Goal: Task Accomplishment & Management: Manage account settings

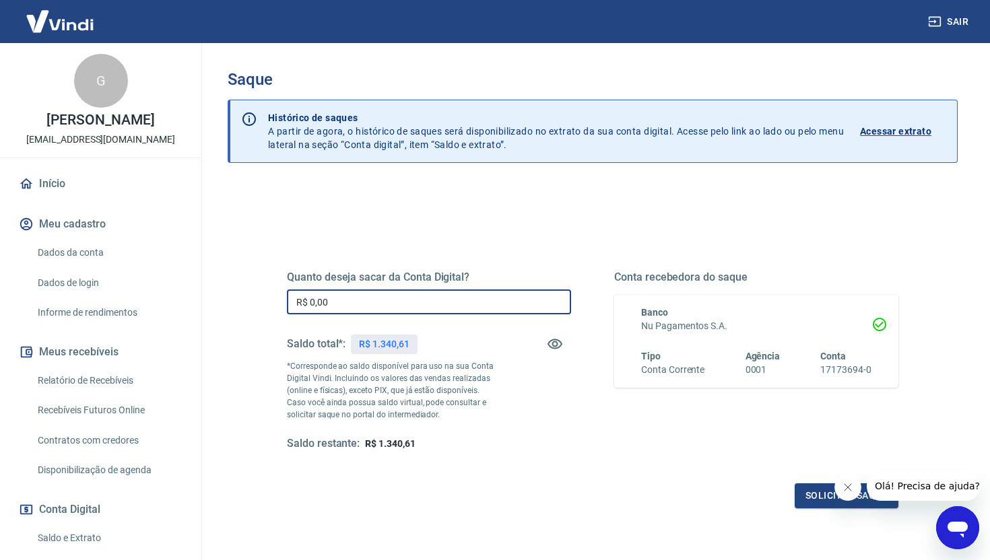
click at [338, 297] on input "R$ 0,00" at bounding box center [429, 302] width 284 height 25
type input "R$ 1.340,61"
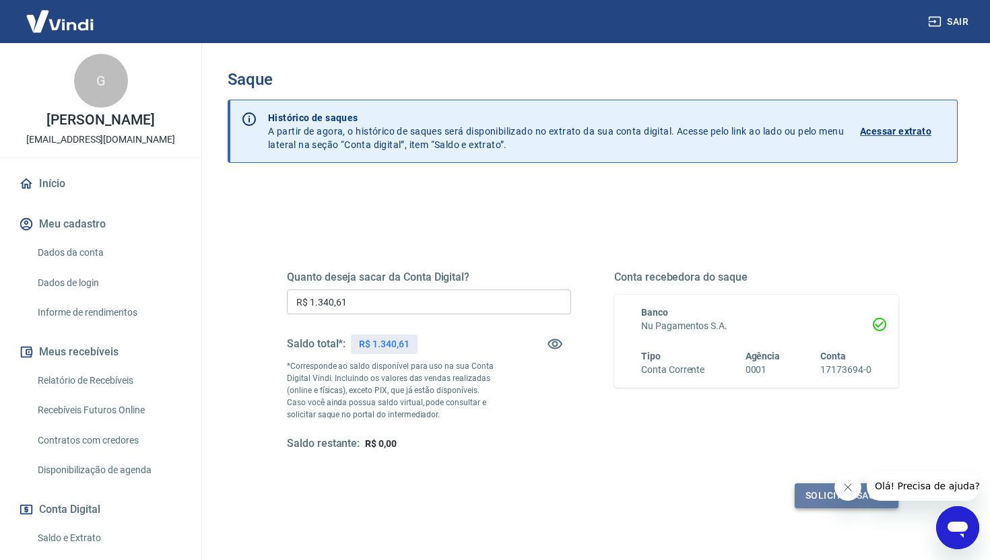
click at [811, 495] on button "Solicitar saque" at bounding box center [847, 495] width 104 height 25
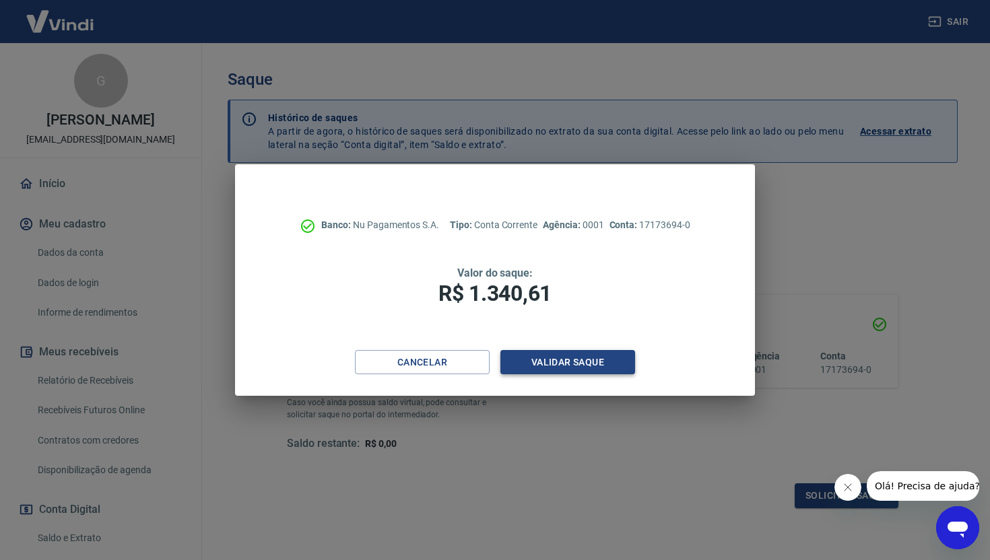
click at [570, 366] on button "Validar saque" at bounding box center [567, 362] width 135 height 25
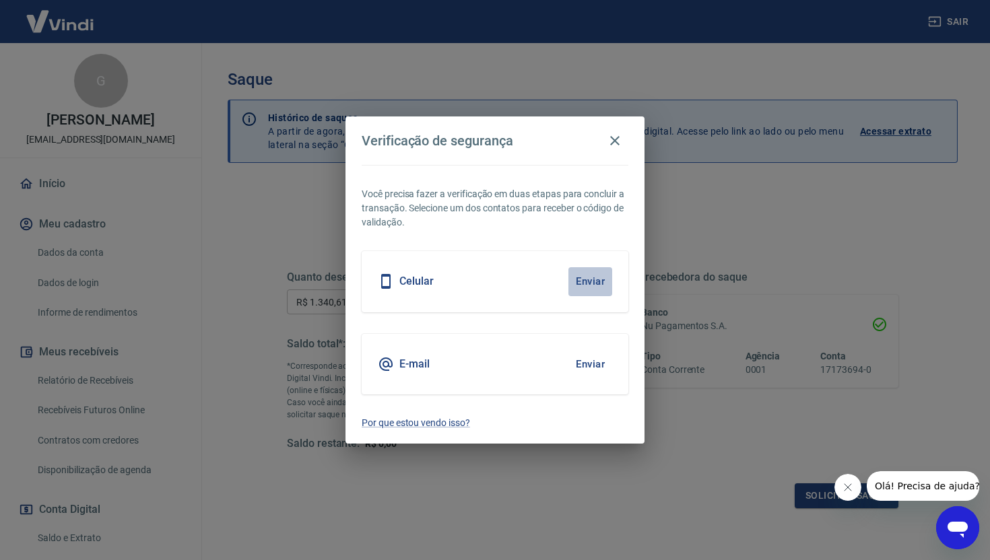
click at [599, 273] on button "Enviar" at bounding box center [590, 281] width 44 height 28
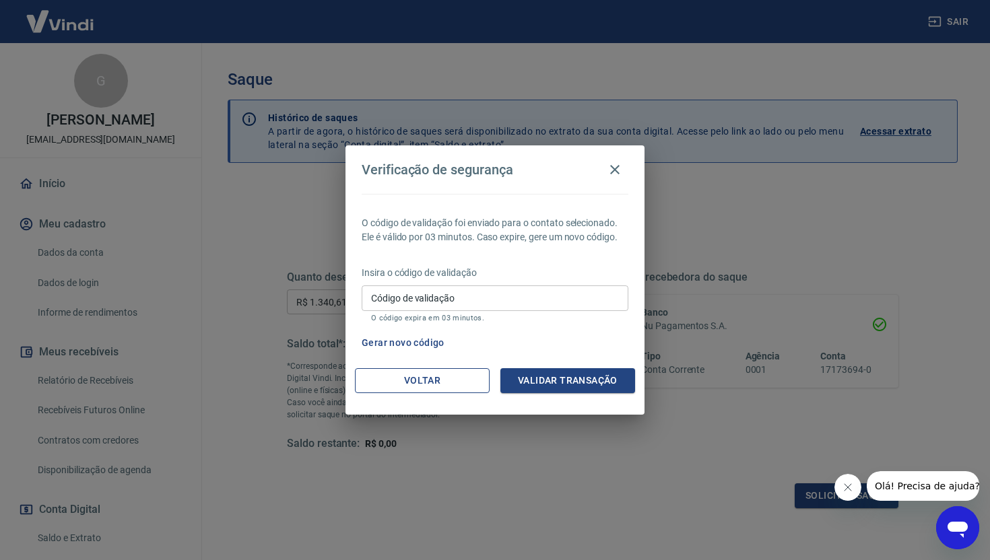
click at [420, 382] on button "Voltar" at bounding box center [422, 380] width 135 height 25
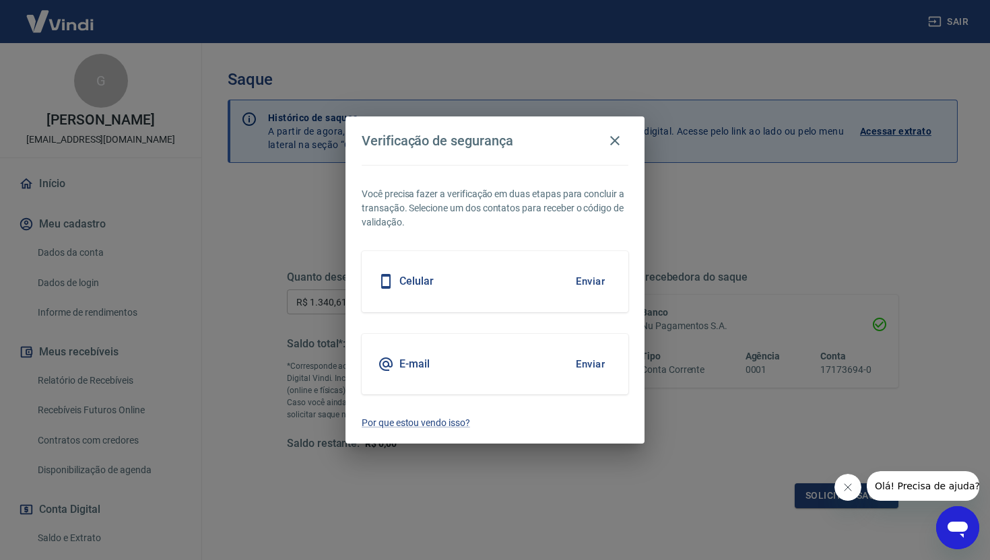
click at [595, 364] on button "Enviar" at bounding box center [590, 364] width 44 height 28
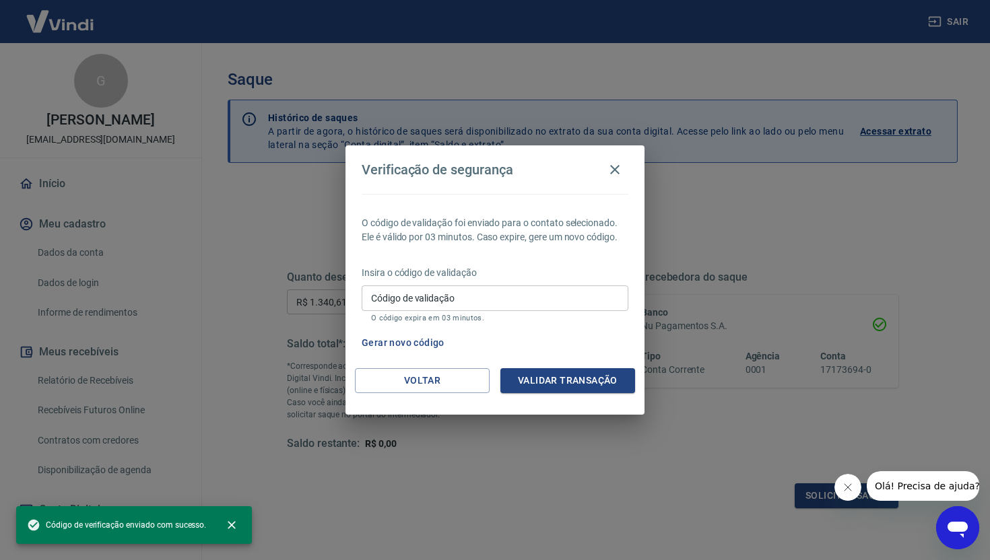
click at [426, 296] on input "Código de validação" at bounding box center [495, 297] width 267 height 25
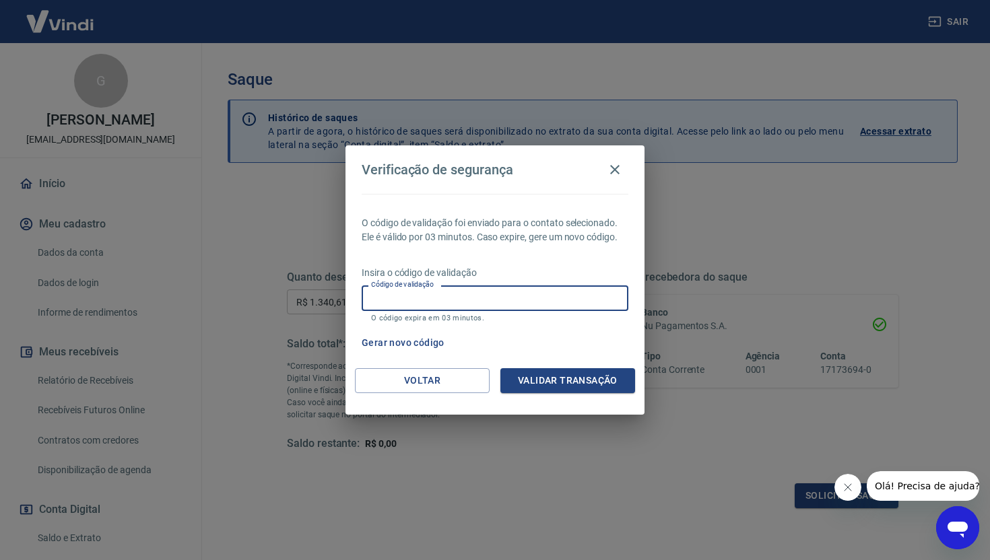
paste input "427001"
type input "427001"
click at [574, 382] on button "Validar transação" at bounding box center [567, 380] width 135 height 25
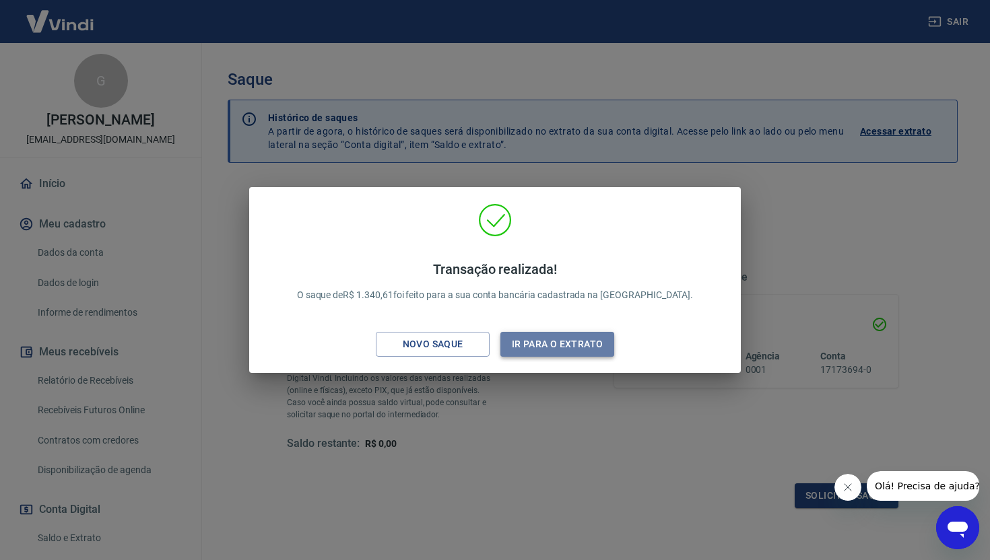
click at [586, 343] on button "Ir para o extrato" at bounding box center [557, 344] width 114 height 25
